Goal: Task Accomplishment & Management: Manage account settings

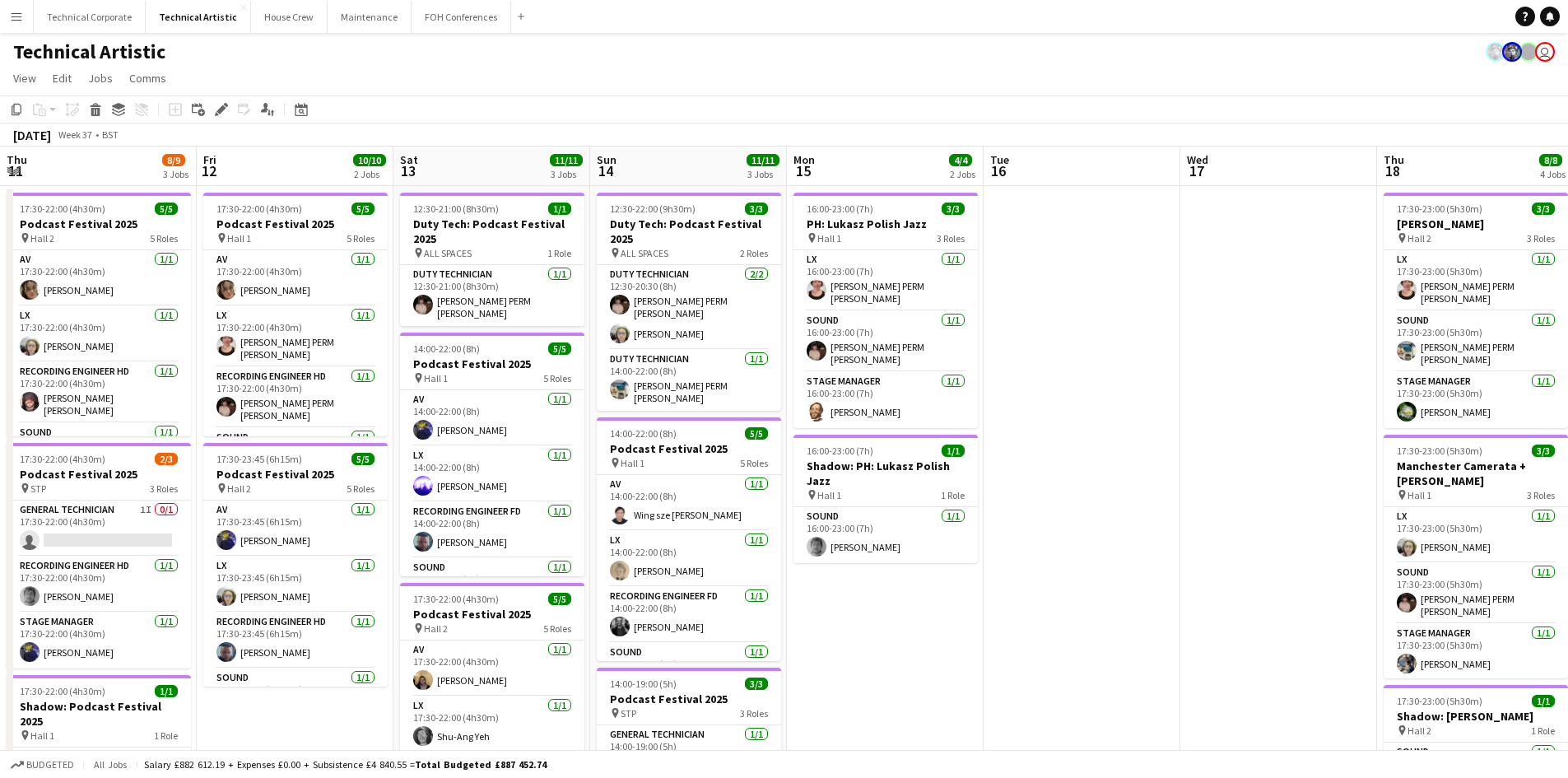
scroll to position [0, 567]
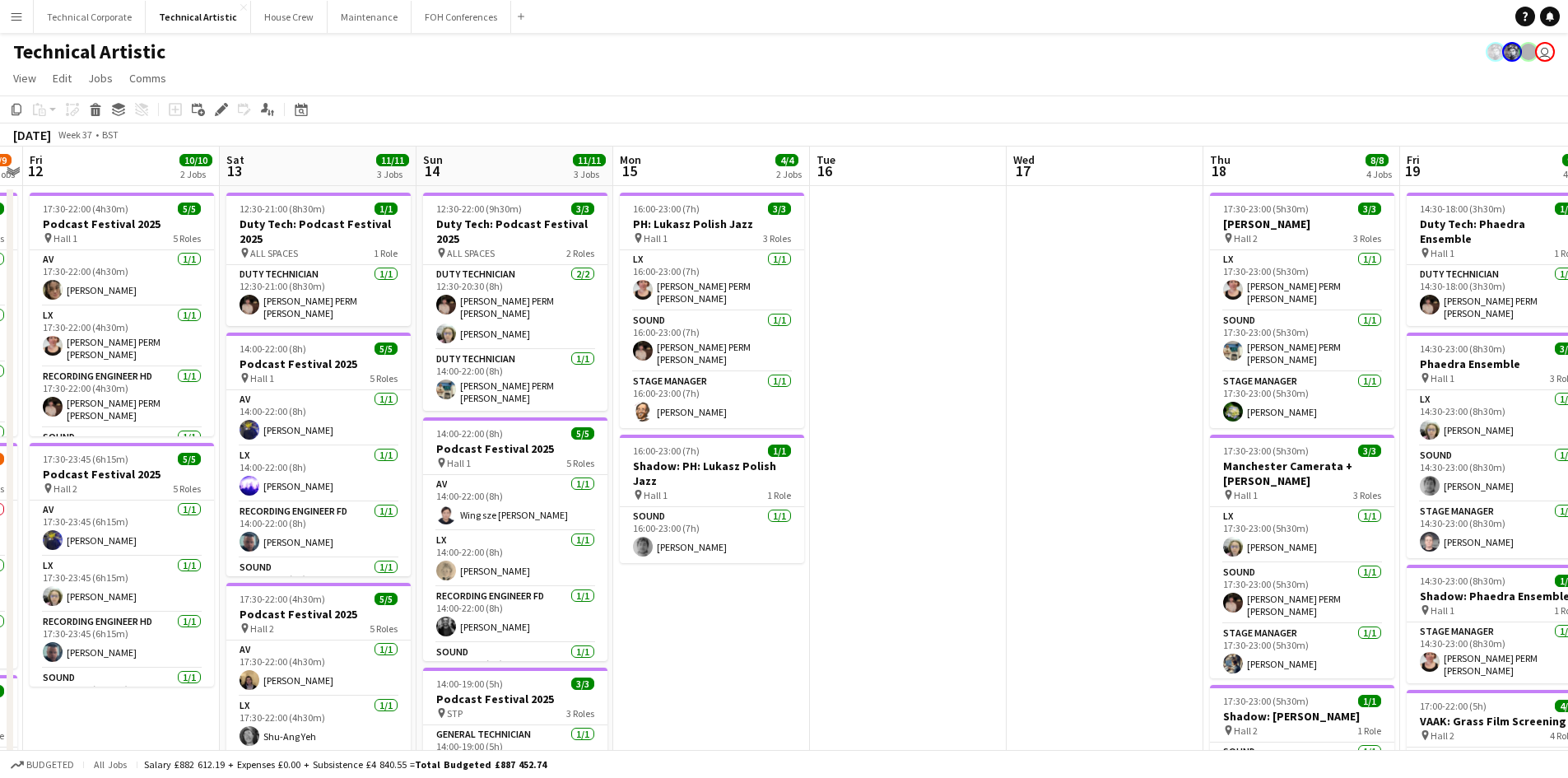
drag, startPoint x: 540, startPoint y: 296, endPoint x: 1360, endPoint y: 236, distance: 822.2
click at [1356, 236] on app-calendar-viewport "Tue 9 Wed 10 Thu 11 8/9 3 Jobs Fri 12 10/10 2 Jobs Sat 13 11/11 3 Jobs Sun 14 1…" at bounding box center [784, 561] width 1568 height 829
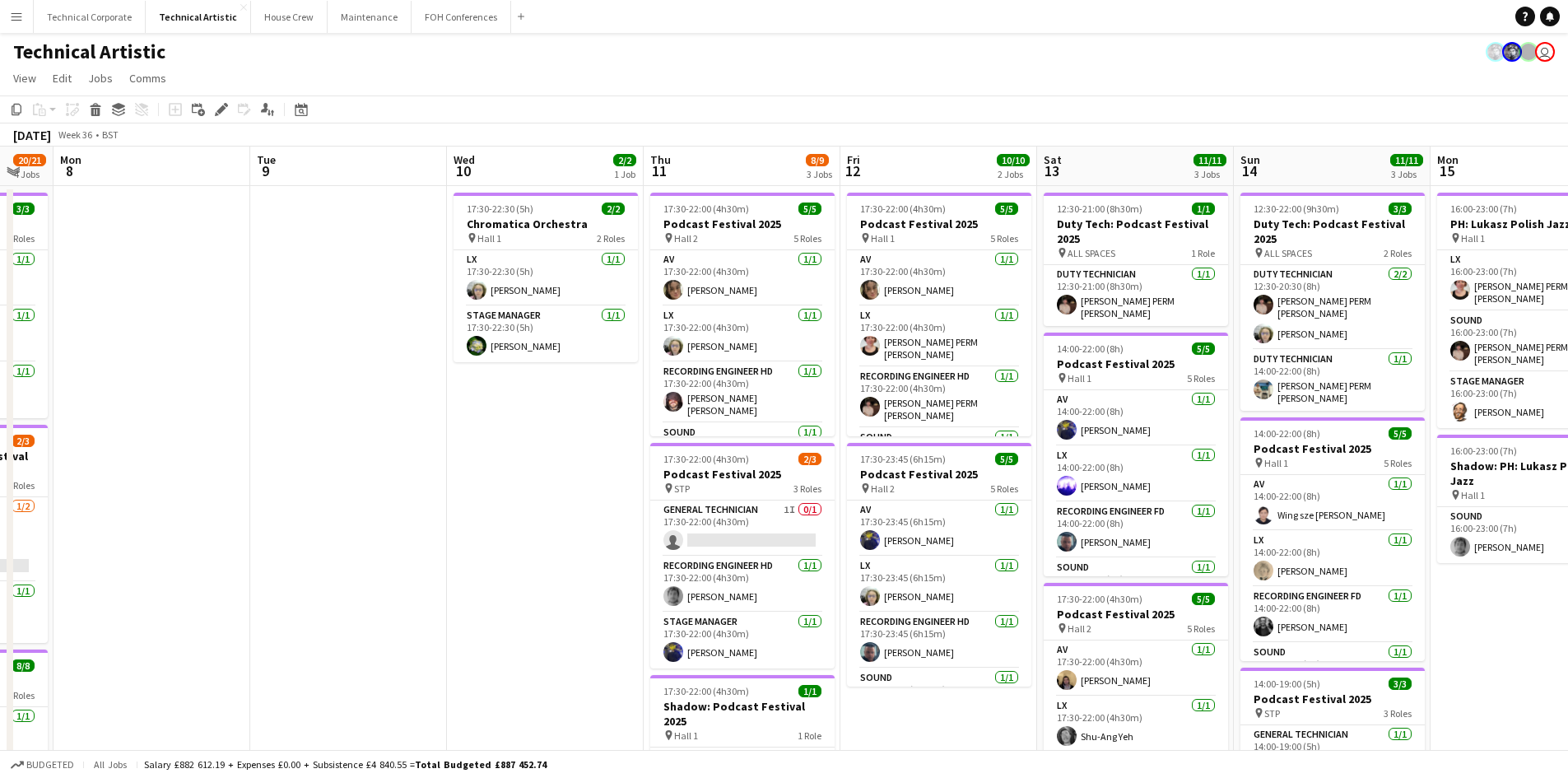
drag, startPoint x: 0, startPoint y: 492, endPoint x: 489, endPoint y: 525, distance: 490.1
click at [789, 494] on app-calendar-viewport "Fri 5 Sat 6 Sun 7 20/21 4 Jobs Mon 8 Tue 9 Wed 10 2/2 1 Job Thu 11 8/9 3 Jobs F…" at bounding box center [784, 665] width 1568 height 1037
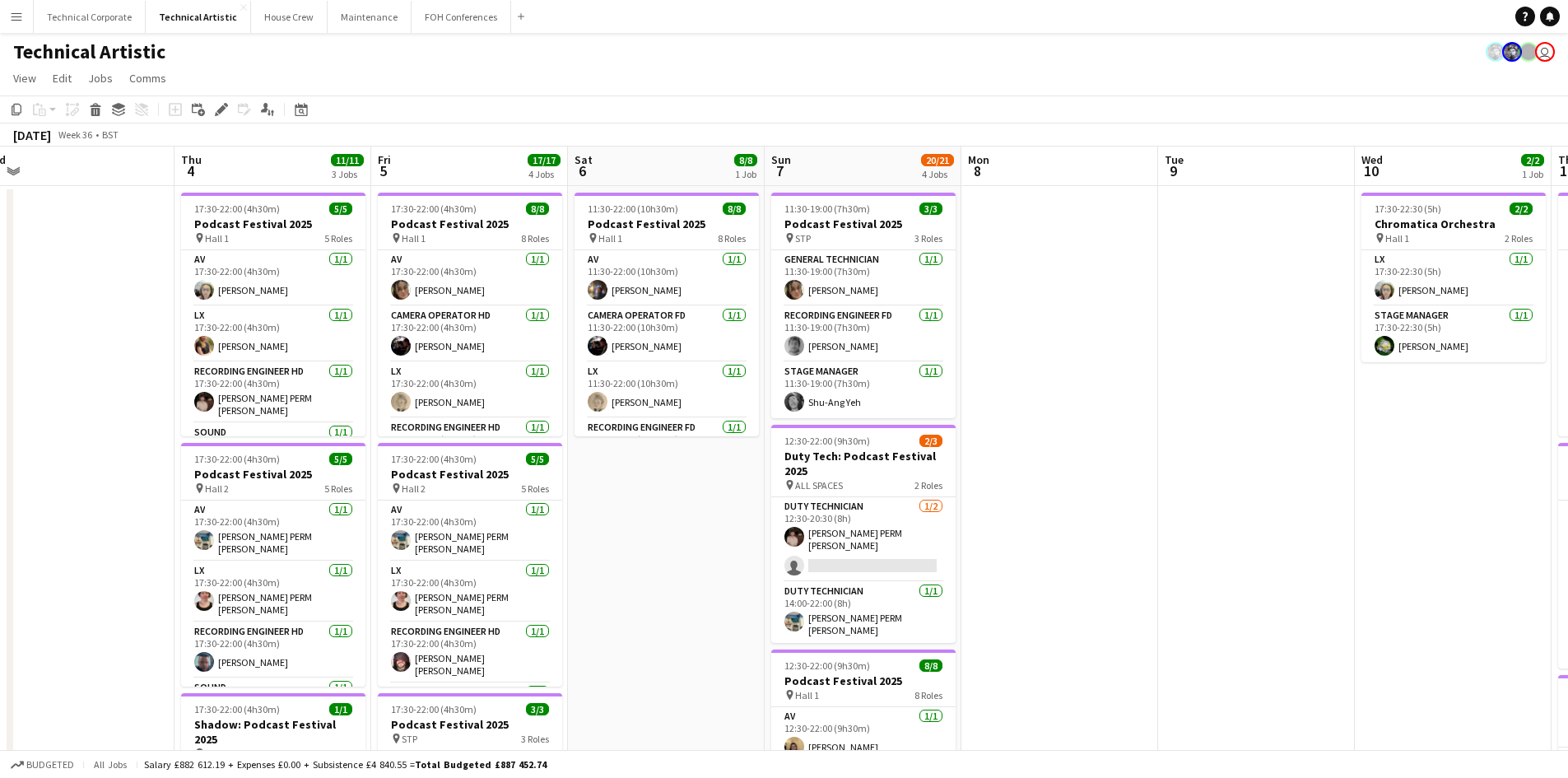
drag, startPoint x: 234, startPoint y: 528, endPoint x: 1339, endPoint y: 544, distance: 1105.1
click at [1339, 544] on app-calendar-viewport "Tue 2 Wed 3 Thu 4 11/11 3 Jobs Fri 5 17/17 4 Jobs Sat 6 8/8 1 Job Sun 7 20/21 4…" at bounding box center [784, 665] width 1568 height 1037
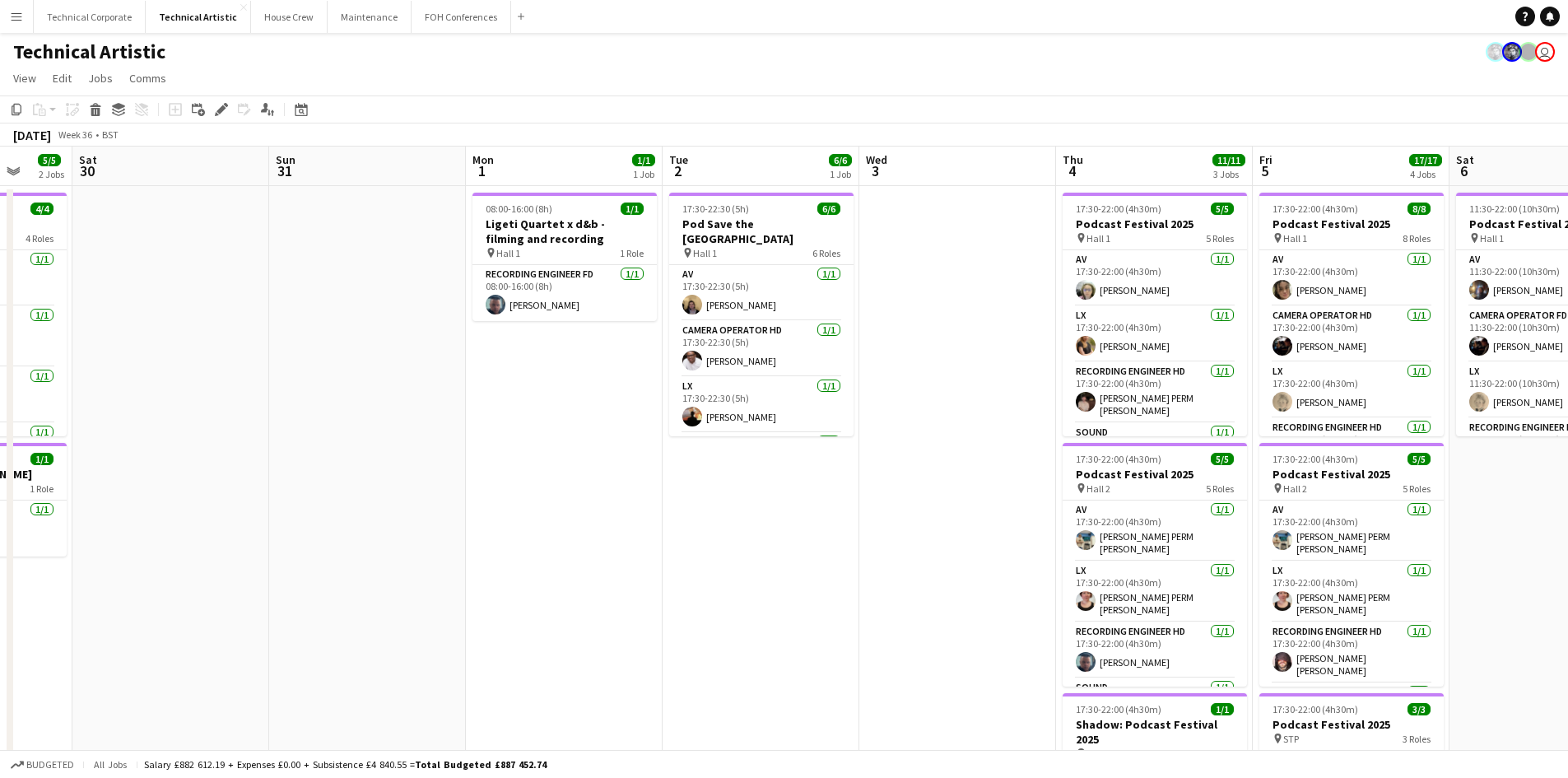
drag, startPoint x: 442, startPoint y: 608, endPoint x: 1367, endPoint y: 673, distance: 927.3
click at [1427, 673] on app-calendar-viewport "Fri 29 5/5 2 Jobs Sat 30 Sun 31 Mon 1 1/1 1 Job Tue 2 6/6 1 Job Wed 3 Thu 4 11/…" at bounding box center [784, 665] width 1568 height 1037
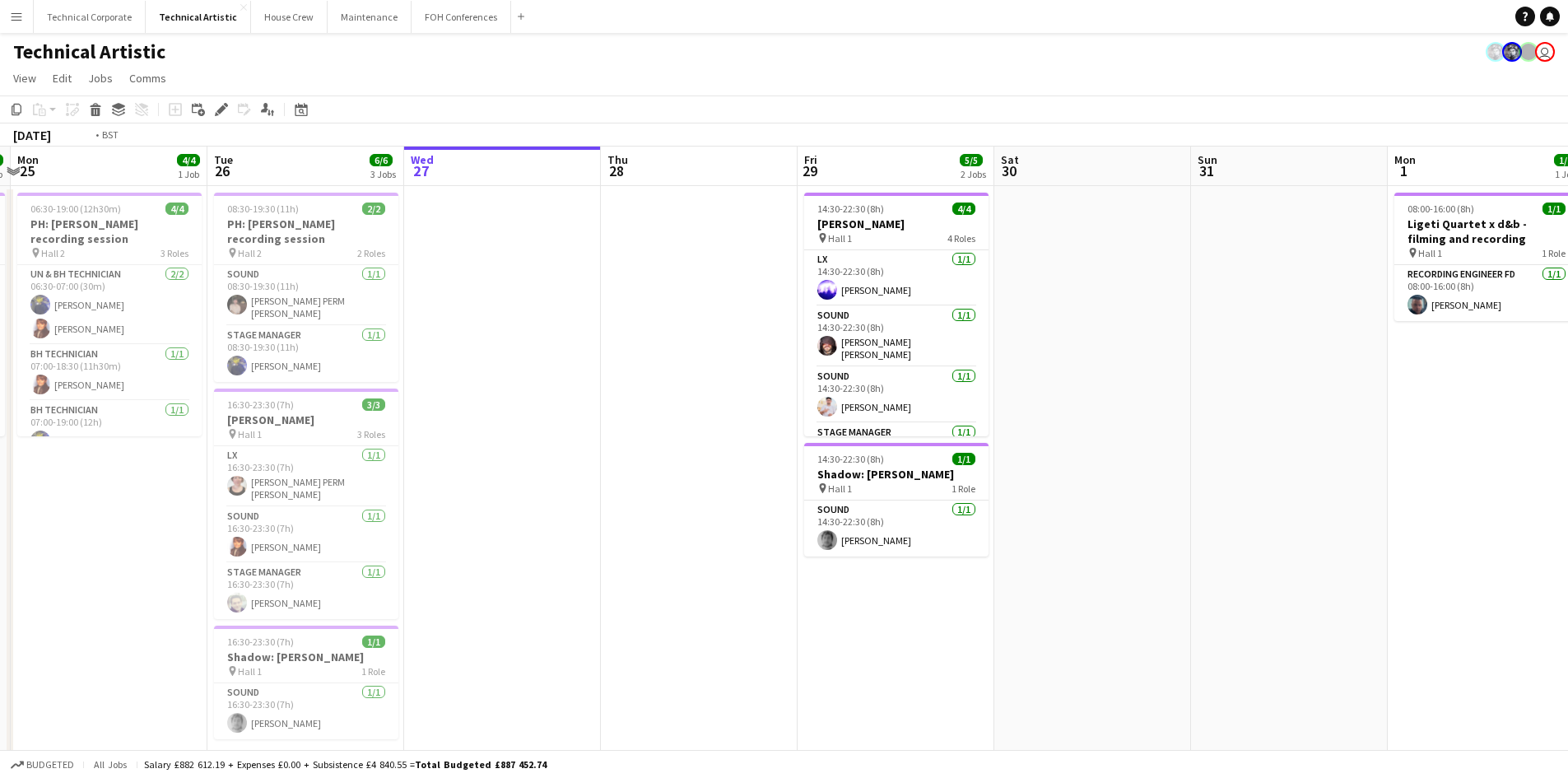
scroll to position [0, 472]
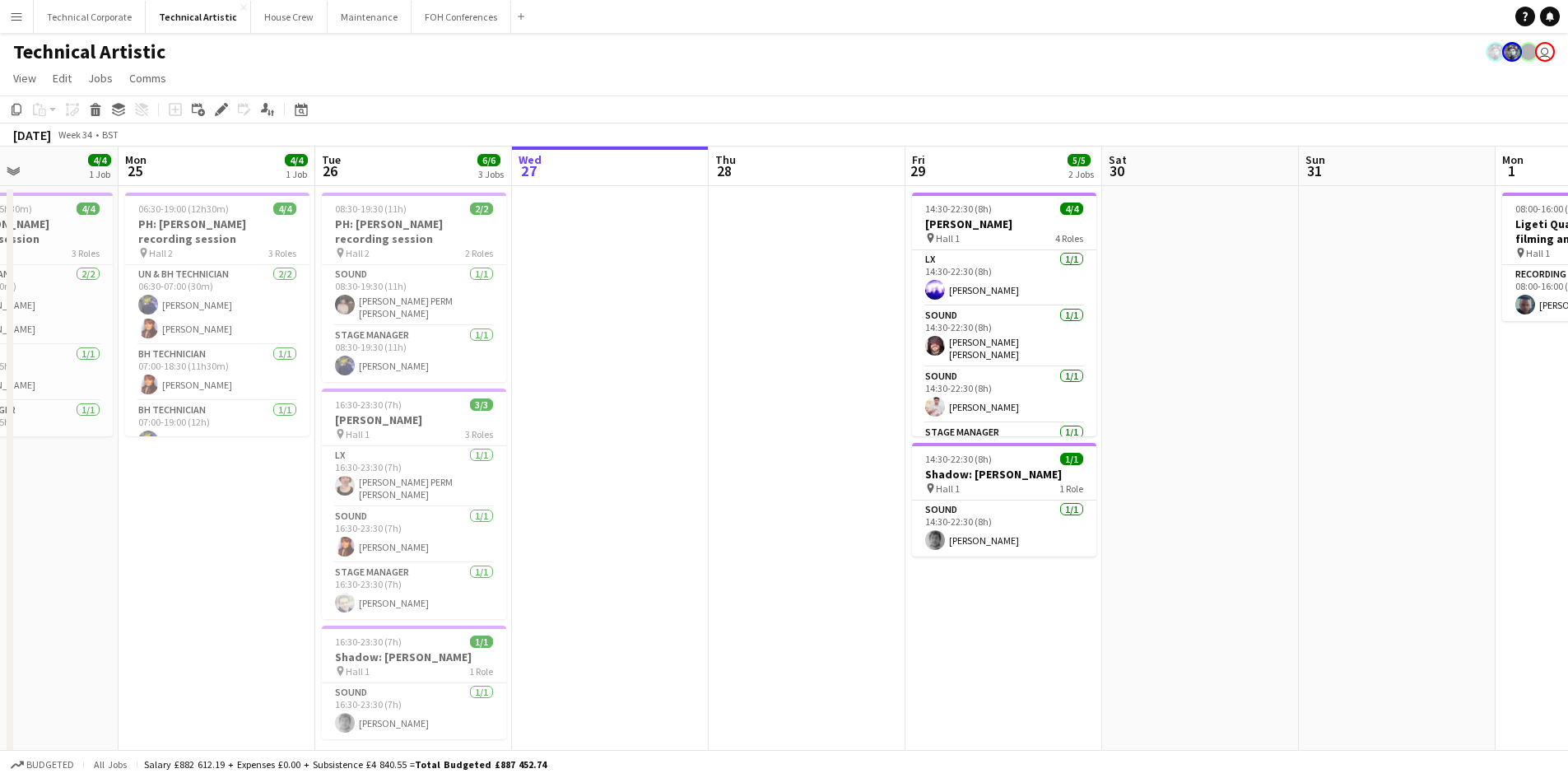
drag, startPoint x: 224, startPoint y: 668, endPoint x: 492, endPoint y: 644, distance: 269.1
click at [492, 644] on app-calendar-viewport "Fri 22 Sat 23 Sun 24 4/4 1 Job Mon 25 4/4 1 Job Tue 26 6/6 3 Jobs Wed 27 Thu 28…" at bounding box center [784, 665] width 1568 height 1037
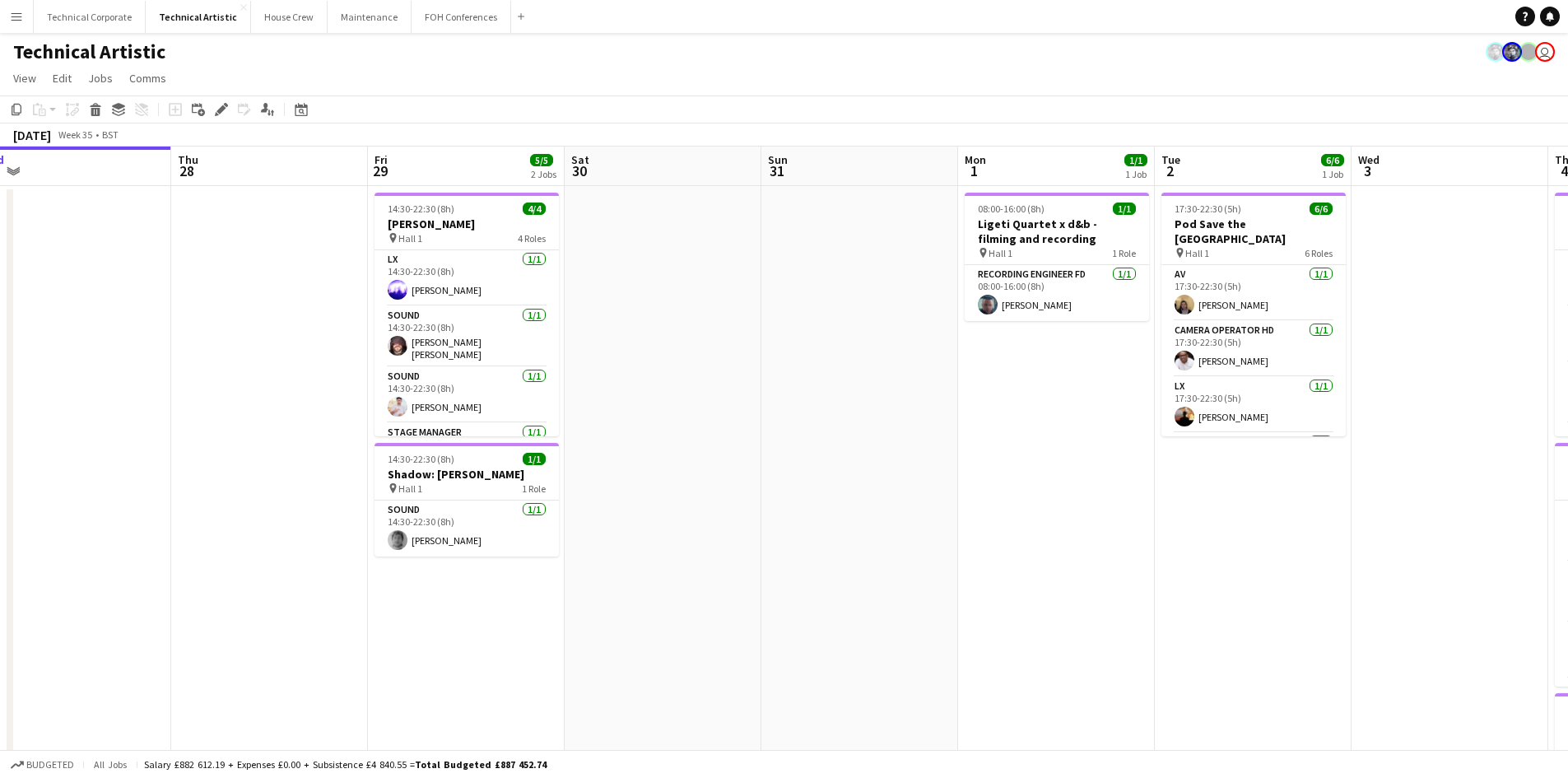
scroll to position [0, 668]
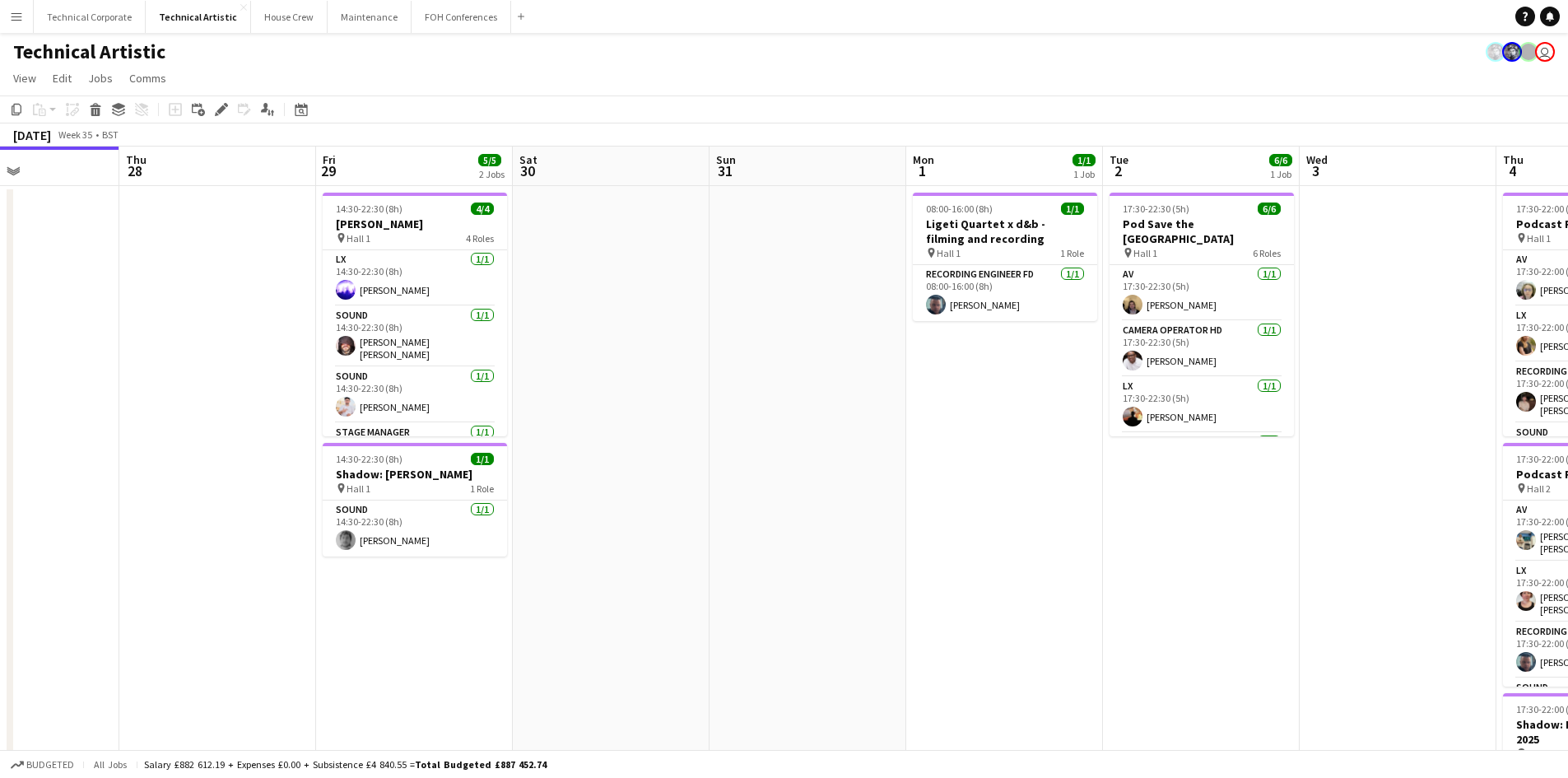
drag, startPoint x: 355, startPoint y: 596, endPoint x: 274, endPoint y: 586, distance: 81.6
click at [274, 586] on app-calendar-viewport "Sun 24 4/4 1 Job Mon 25 4/4 1 Job Tue 26 6/6 3 Jobs Wed 27 Thu 28 Fri 29 5/5 2 …" at bounding box center [784, 665] width 1568 height 1037
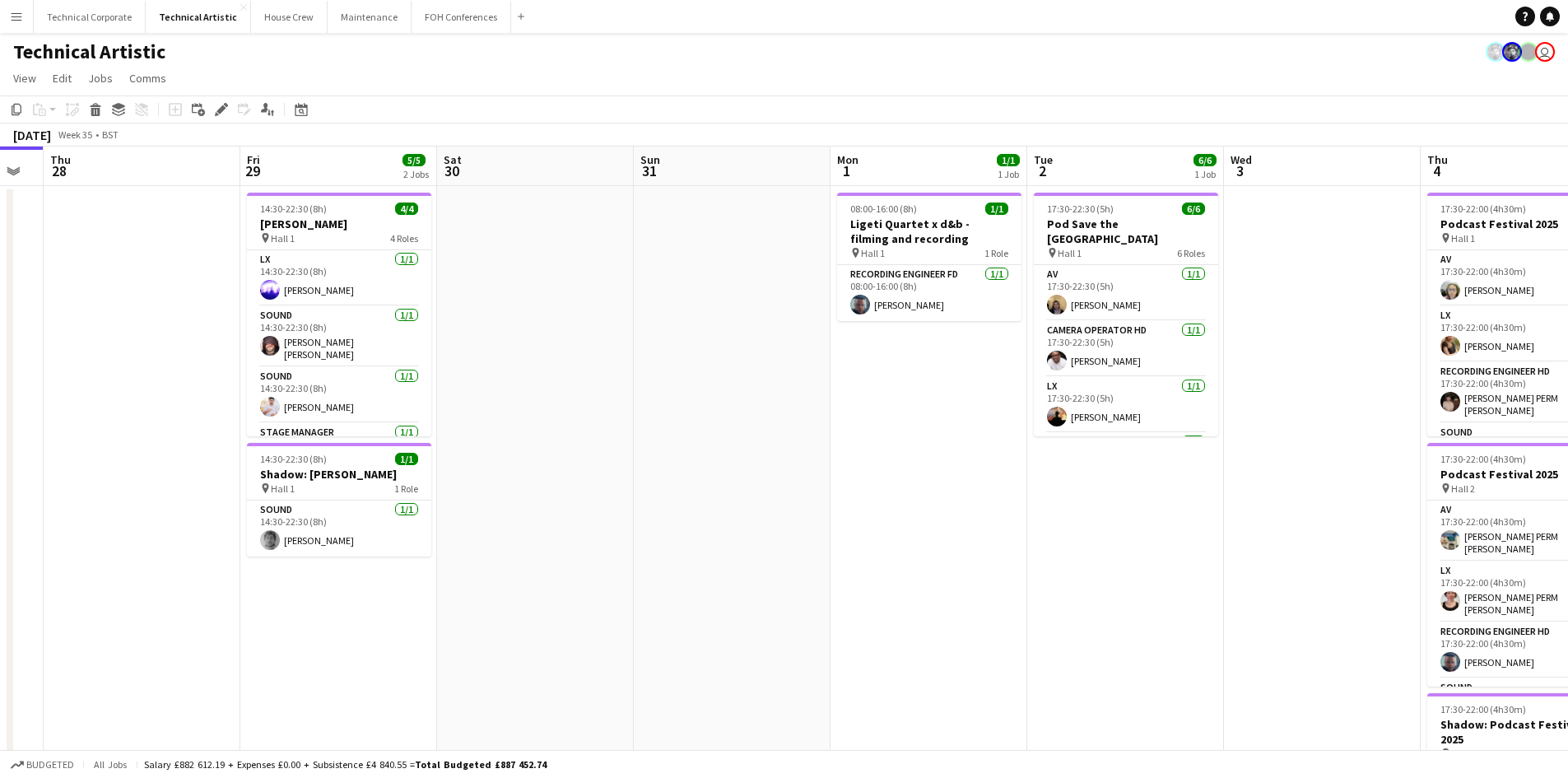
scroll to position [0, 745]
drag, startPoint x: 890, startPoint y: 401, endPoint x: 812, endPoint y: 402, distance: 78.0
click at [812, 402] on app-calendar-viewport "Sun 24 4/4 1 Job Mon 25 4/4 1 Job Tue 26 6/6 3 Jobs Wed 27 Thu 28 Fri 29 5/5 2 …" at bounding box center [784, 665] width 1568 height 1037
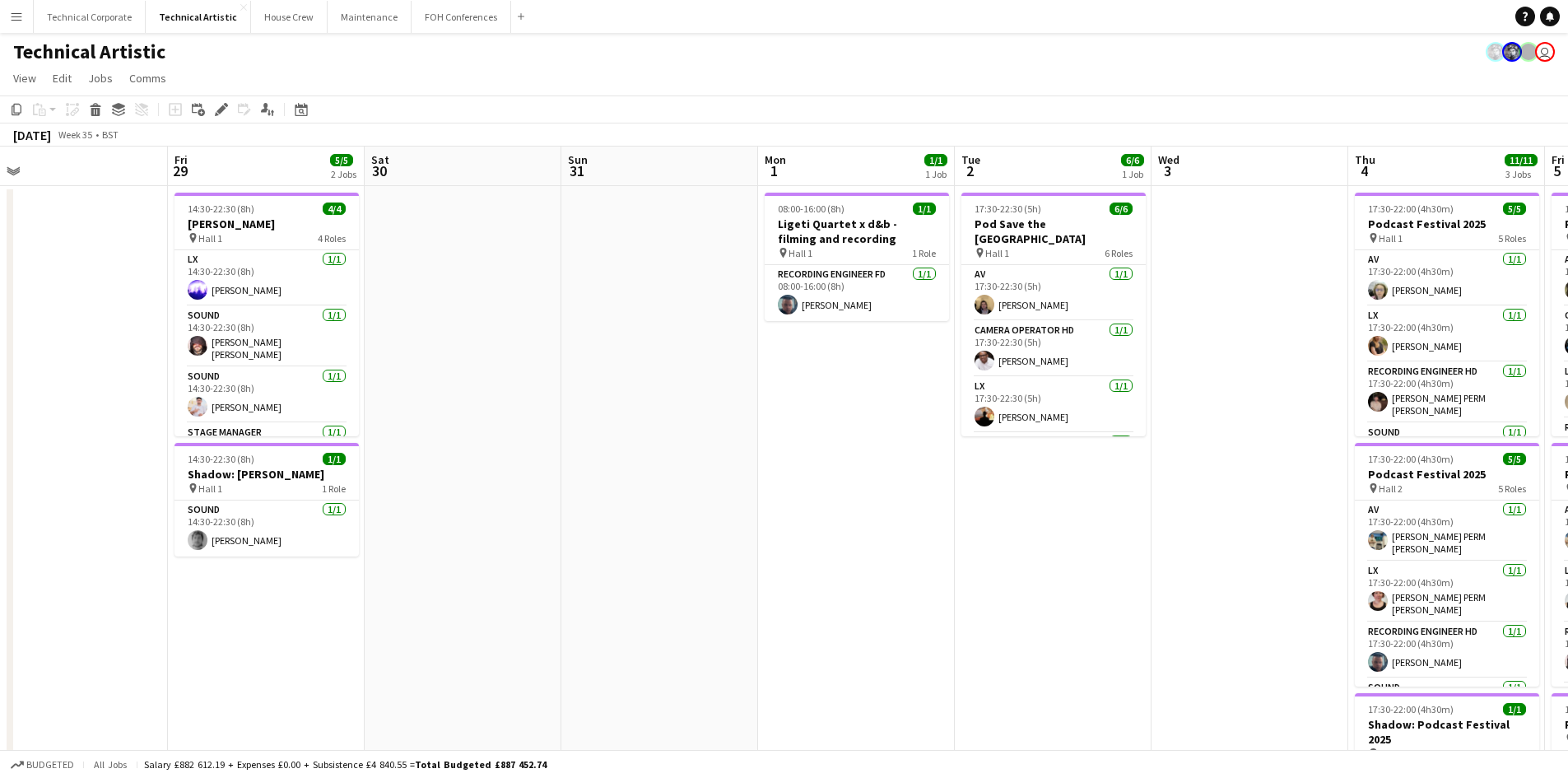
scroll to position [0, 816]
drag, startPoint x: 906, startPoint y: 390, endPoint x: 833, endPoint y: 394, distance: 73.1
click at [833, 394] on app-calendar-viewport "Sun 24 4/4 1 Job Mon 25 4/4 1 Job Tue 26 6/6 3 Jobs Wed 27 Thu 28 Fri 29 5/5 2 …" at bounding box center [784, 665] width 1568 height 1037
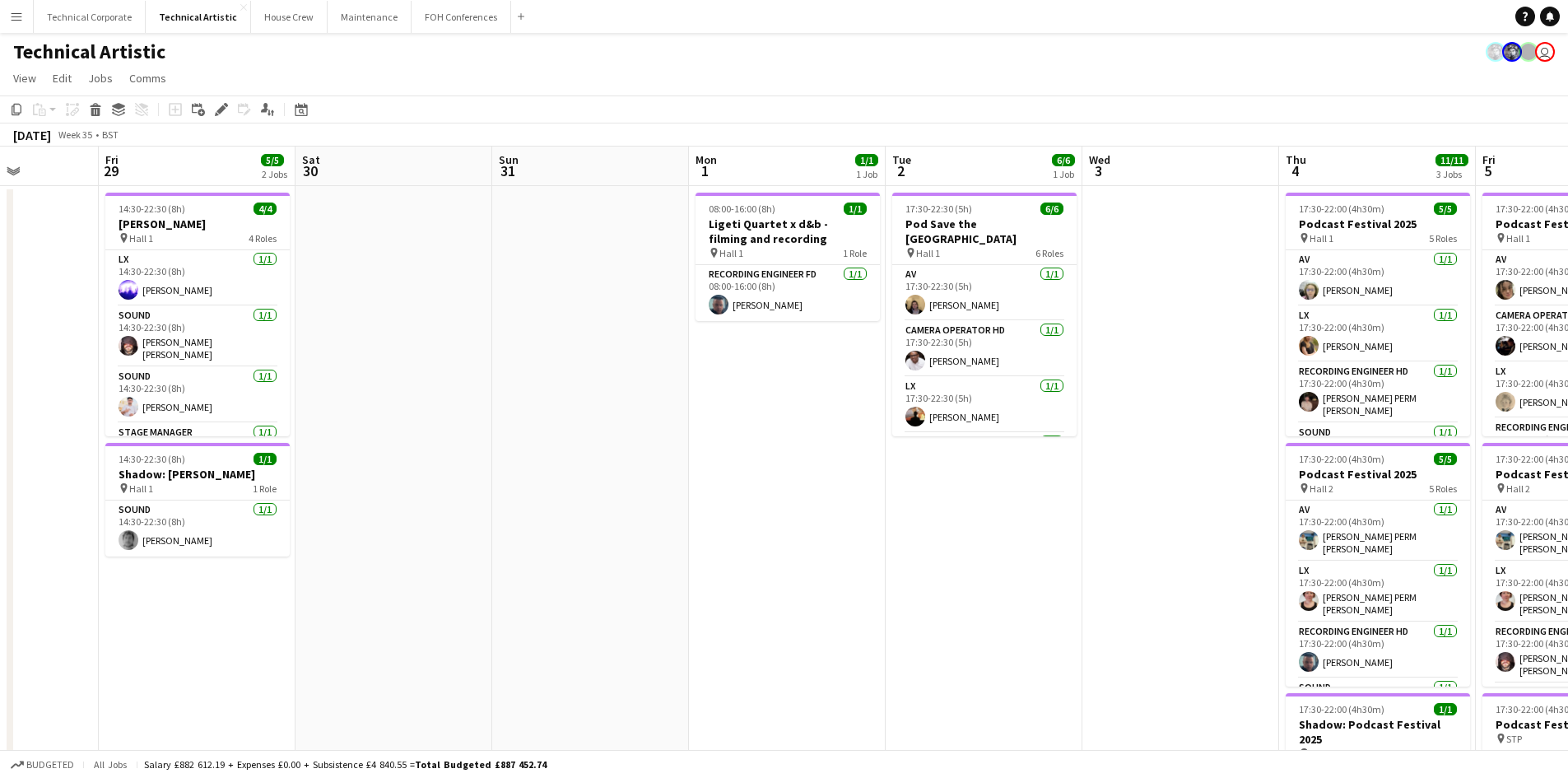
scroll to position [0, 498]
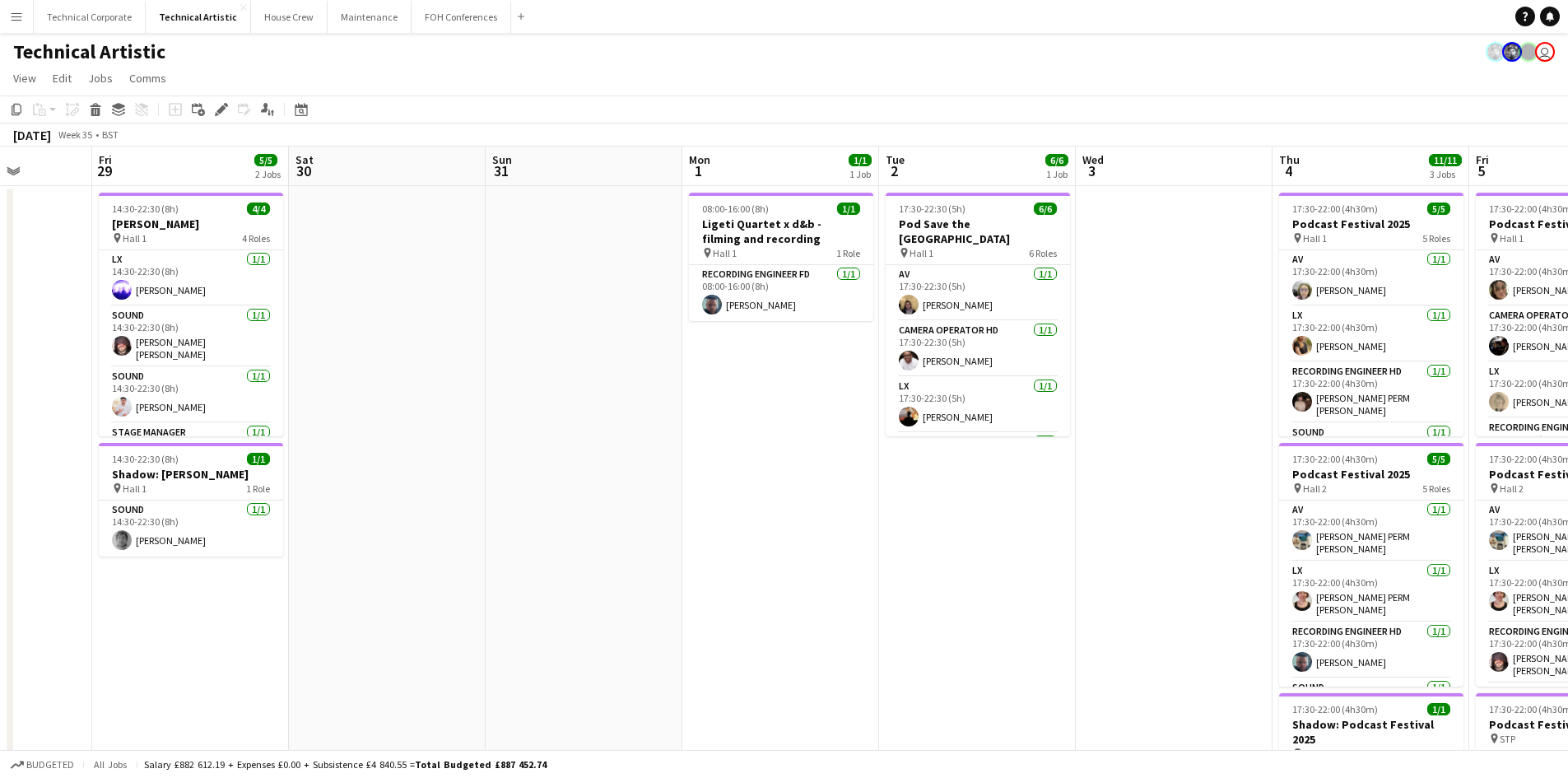
drag, startPoint x: 844, startPoint y: 386, endPoint x: 769, endPoint y: 389, distance: 75.1
click at [769, 389] on app-calendar-viewport "Tue 26 6/6 3 Jobs Wed 27 Thu 28 Fri 29 5/5 2 Jobs Sat 30 Sun 31 Mon 1 1/1 1 Job…" at bounding box center [784, 665] width 1568 height 1037
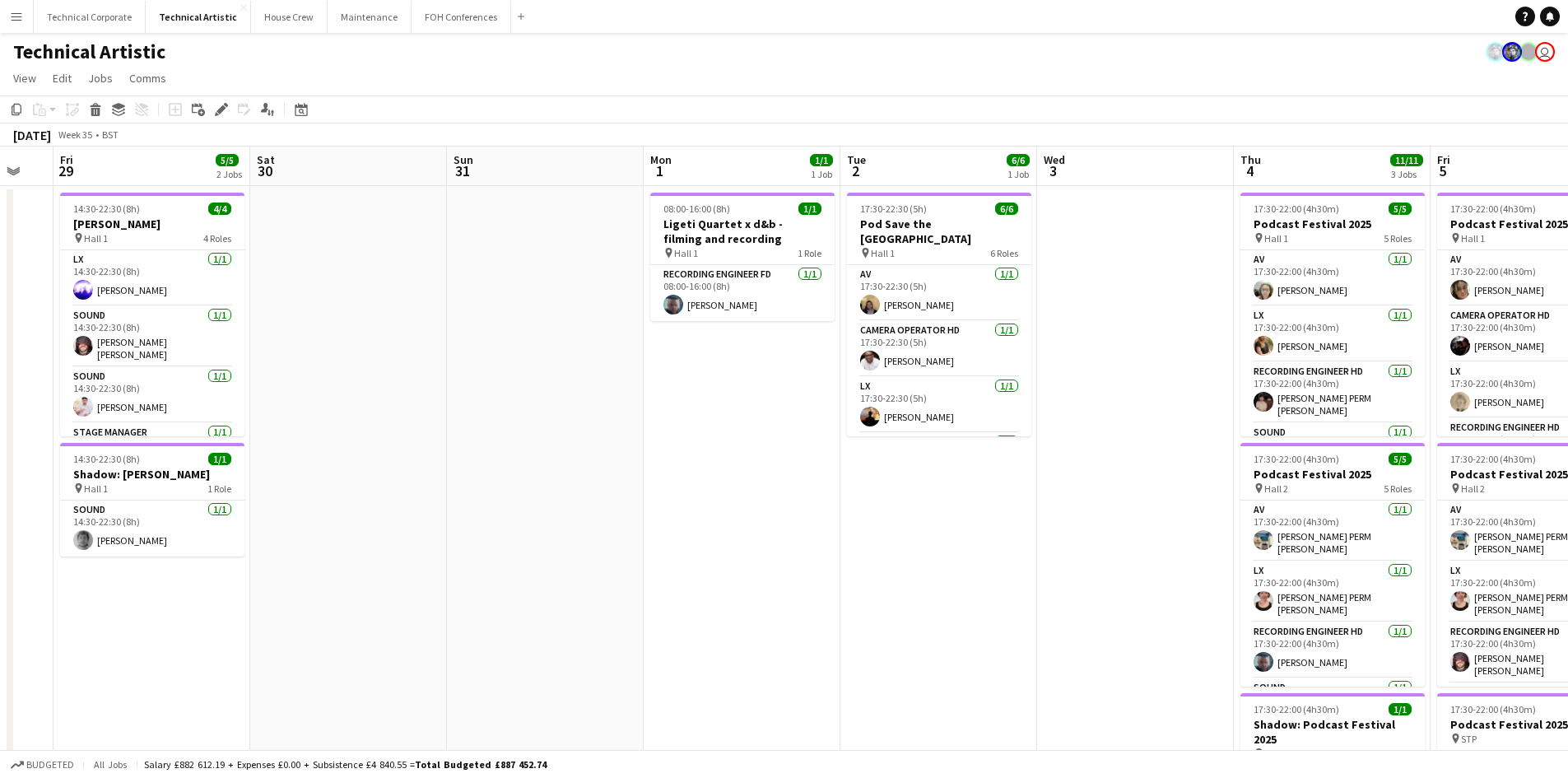
scroll to position [0, 597]
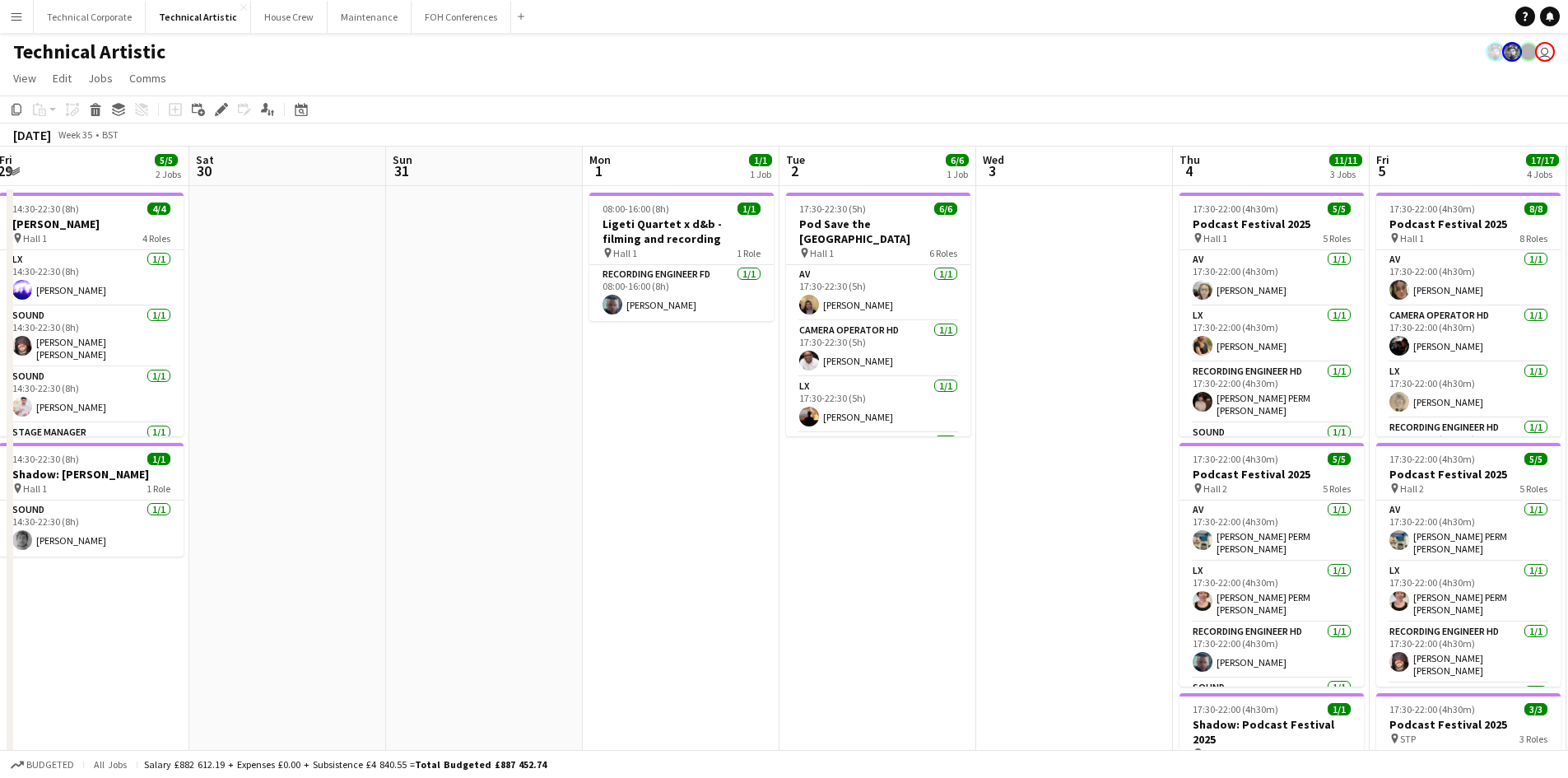
drag, startPoint x: 581, startPoint y: 294, endPoint x: 481, endPoint y: 334, distance: 107.7
click at [481, 334] on app-calendar-viewport "Tue 26 6/6 3 Jobs Wed 27 Thu 28 Fri 29 5/5 2 Jobs Sat 30 Sun 31 Mon 1 1/1 1 Job…" at bounding box center [784, 665] width 1568 height 1037
